Goal: Book appointment/travel/reservation

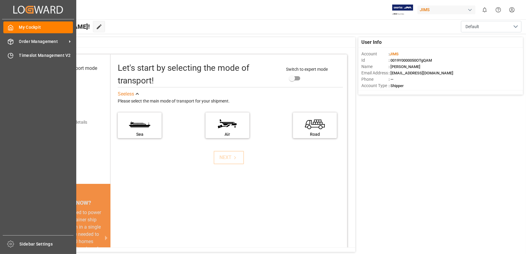
click at [20, 49] on div "My Cockpit My Cockpit Order Management Order Management Timeslot Management V2 …" at bounding box center [38, 127] width 72 height 216
click at [19, 56] on span "Timeslot Management V2" at bounding box center [46, 55] width 54 height 6
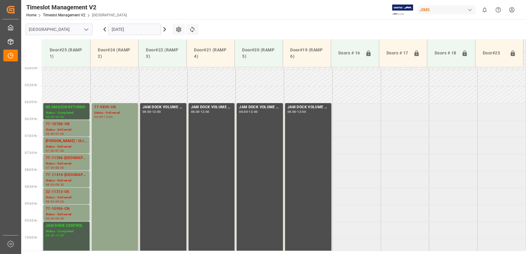
scroll to position [168, 0]
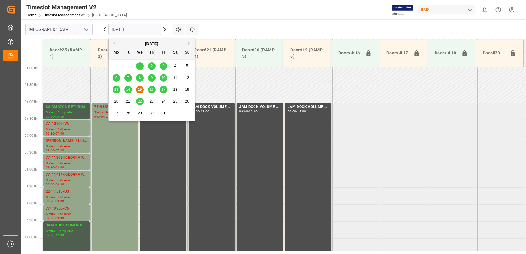
click at [126, 28] on input "[DATE]" at bounding box center [134, 29] width 53 height 11
click at [151, 90] on span "16" at bounding box center [151, 89] width 4 height 4
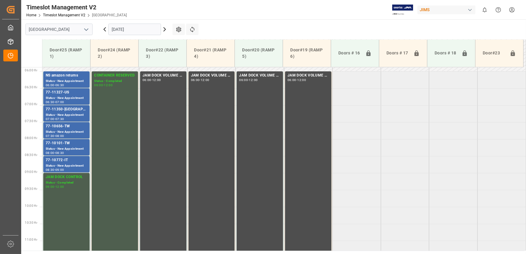
scroll to position [85, 0]
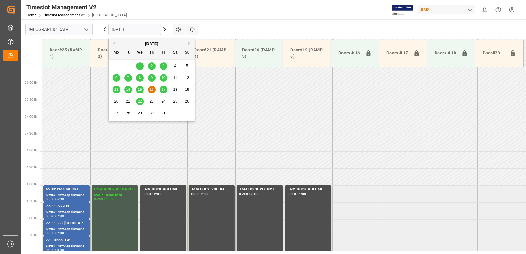
click at [136, 30] on input "[DATE]" at bounding box center [134, 29] width 53 height 11
click at [163, 88] on span "17" at bounding box center [163, 89] width 4 height 4
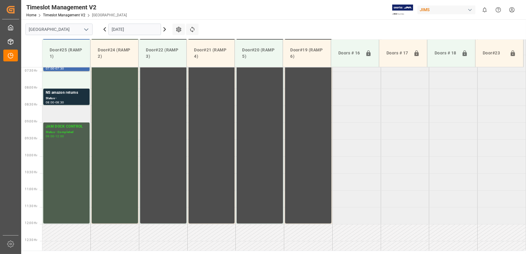
scroll to position [223, 0]
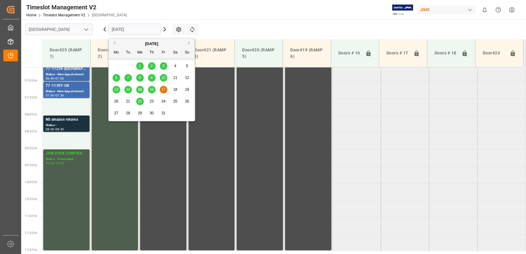
click at [119, 27] on input "[DATE]" at bounding box center [134, 29] width 53 height 11
click at [448, 165] on tabel "77-11233-US Status - New Appointment 06:00 - 06:30 CONTAINER RESERVED Status - …" at bounding box center [283, 251] width 483 height 813
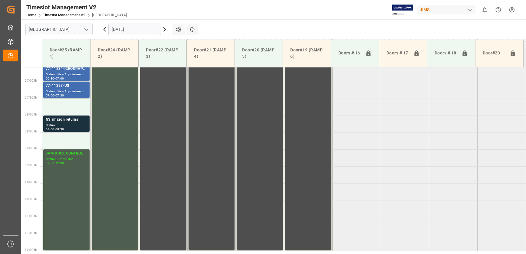
click at [103, 29] on icon at bounding box center [104, 29] width 7 height 7
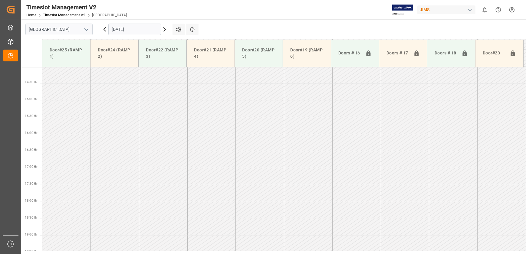
scroll to position [477, 0]
click at [125, 30] on input "[DATE]" at bounding box center [134, 29] width 53 height 11
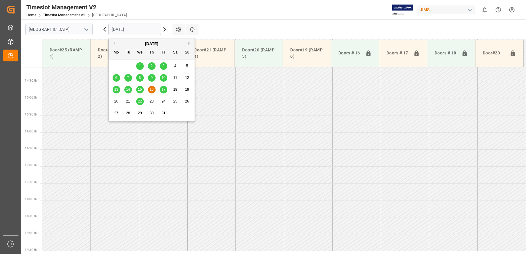
click at [139, 89] on span "15" at bounding box center [140, 89] width 4 height 4
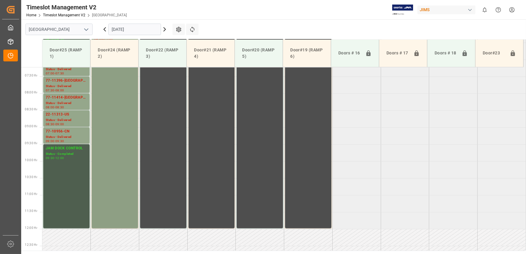
scroll to position [174, 0]
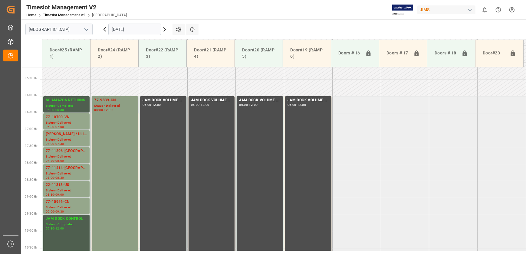
click at [115, 120] on div "77-9839-CN Status - Delivered 06:00 - 12:00" at bounding box center [114, 197] width 41 height 200
